Goal: Find specific page/section: Find specific page/section

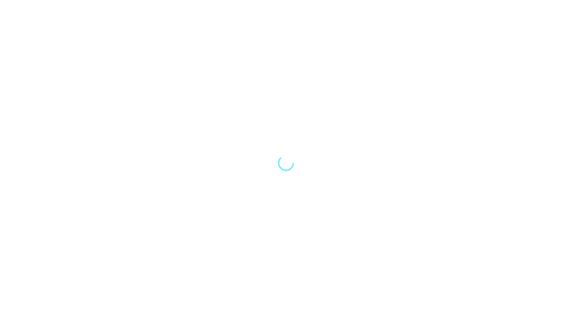
select select "Song"
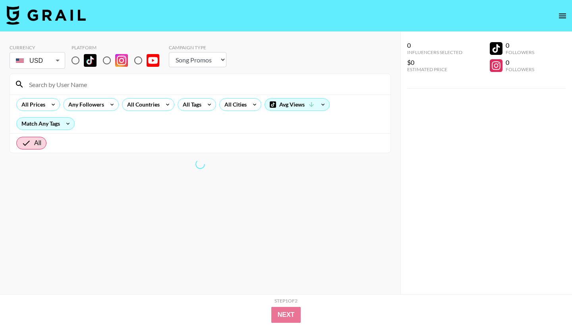
click at [132, 58] on input "radio" at bounding box center [138, 60] width 17 height 17
radio input "true"
click at [113, 62] on input "radio" at bounding box center [107, 60] width 17 height 17
radio input "true"
click at [101, 76] on div at bounding box center [200, 84] width 381 height 21
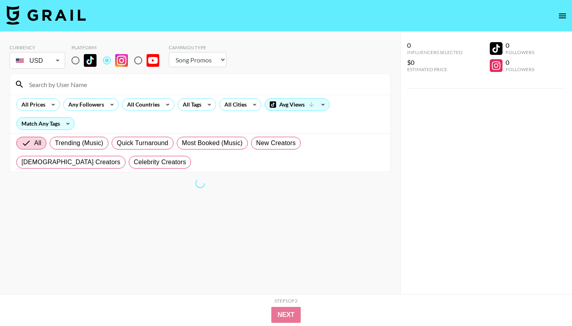
click at [99, 81] on input at bounding box center [205, 84] width 362 height 13
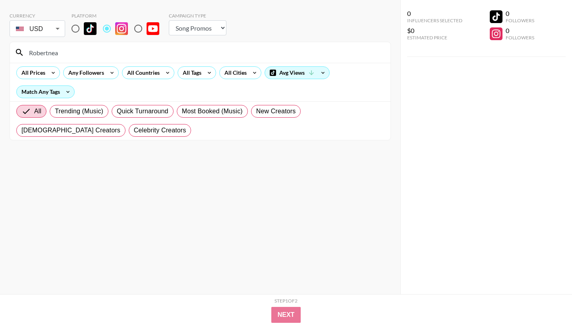
scroll to position [32, 0]
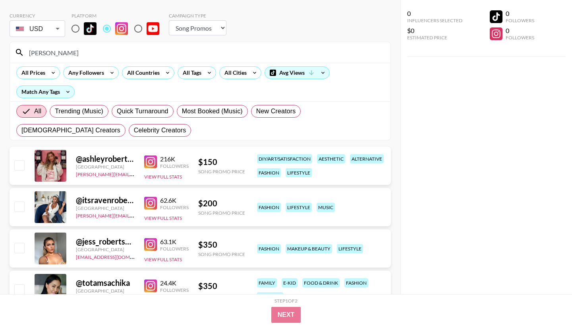
type input "[PERSON_NAME]"
click at [58, 34] on body "Currency USD USD ​ Platform Campaign Type Choose Type... Song Promos Brand Prom…" at bounding box center [286, 165] width 572 height 395
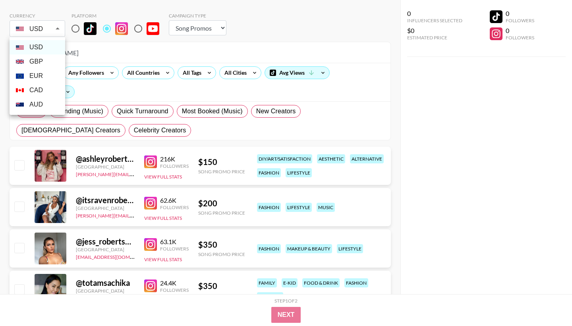
click at [58, 34] on div at bounding box center [286, 163] width 572 height 326
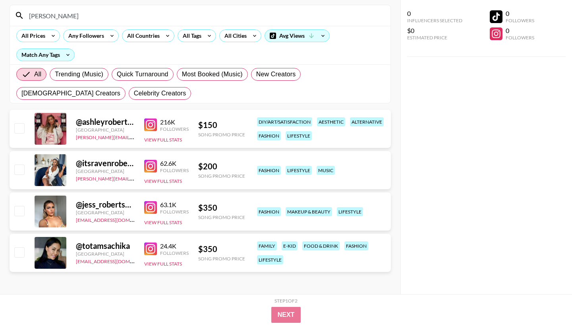
scroll to position [69, 0]
